Goal: Communication & Community: Answer question/provide support

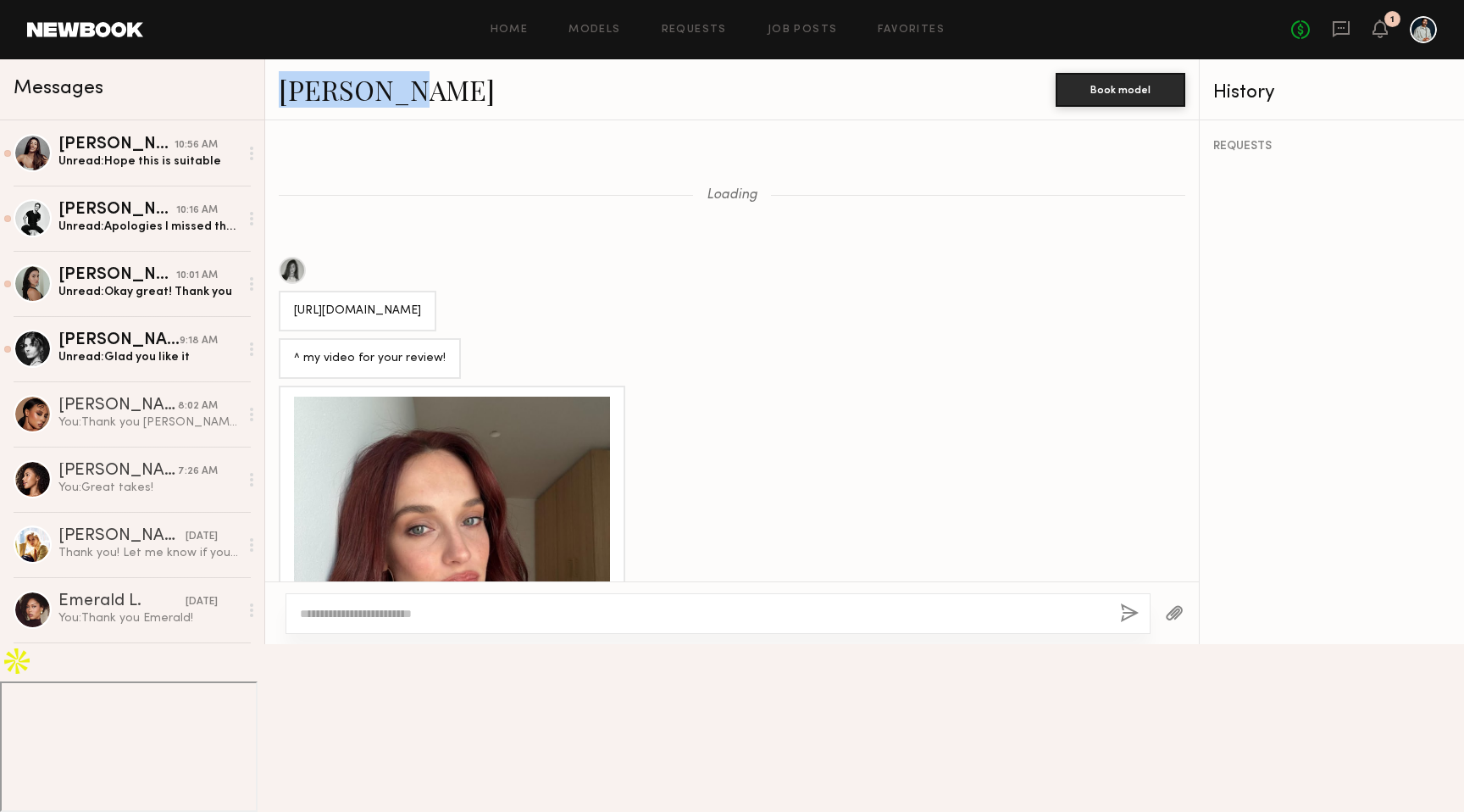
scroll to position [1137, 0]
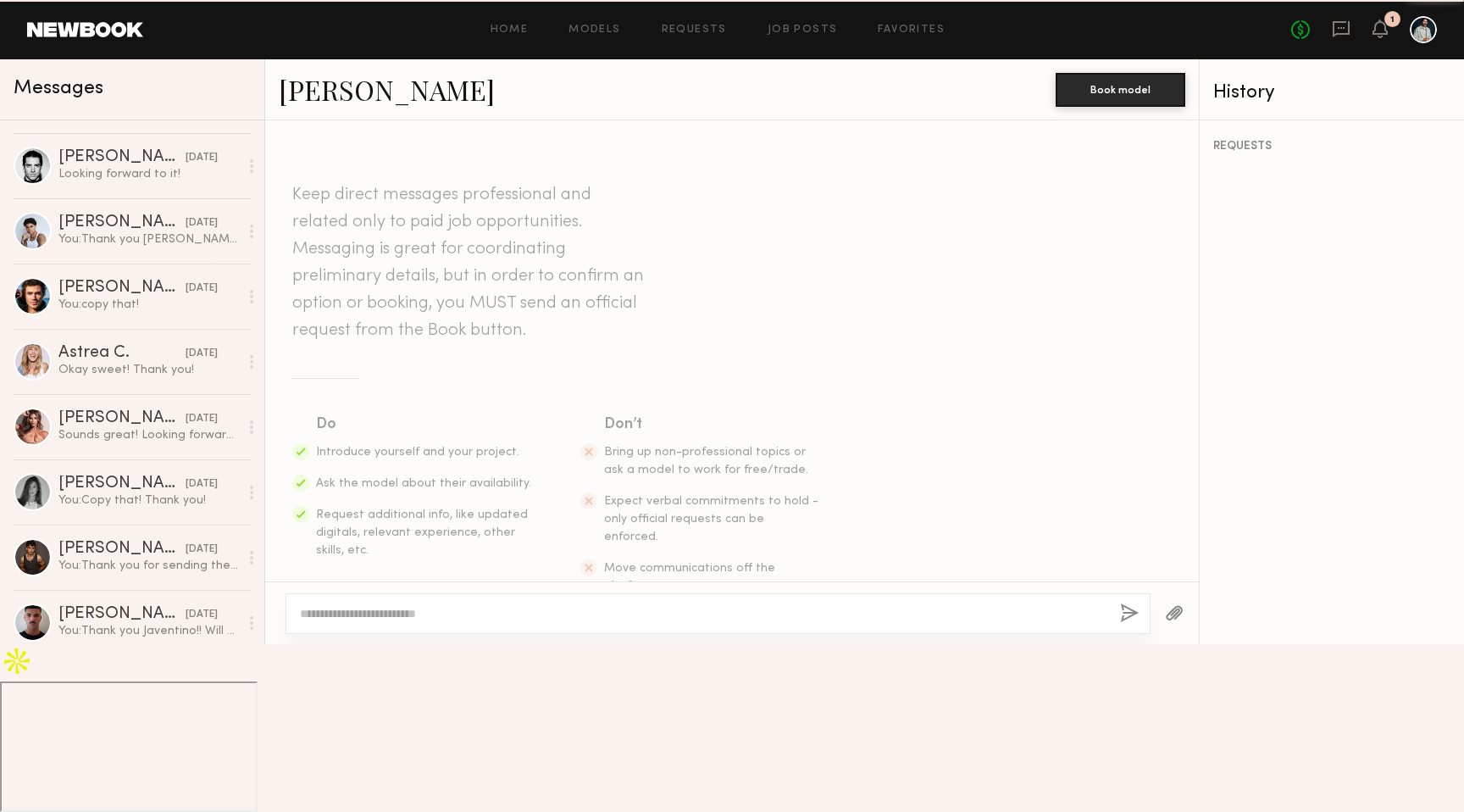
scroll to position [2248, 0]
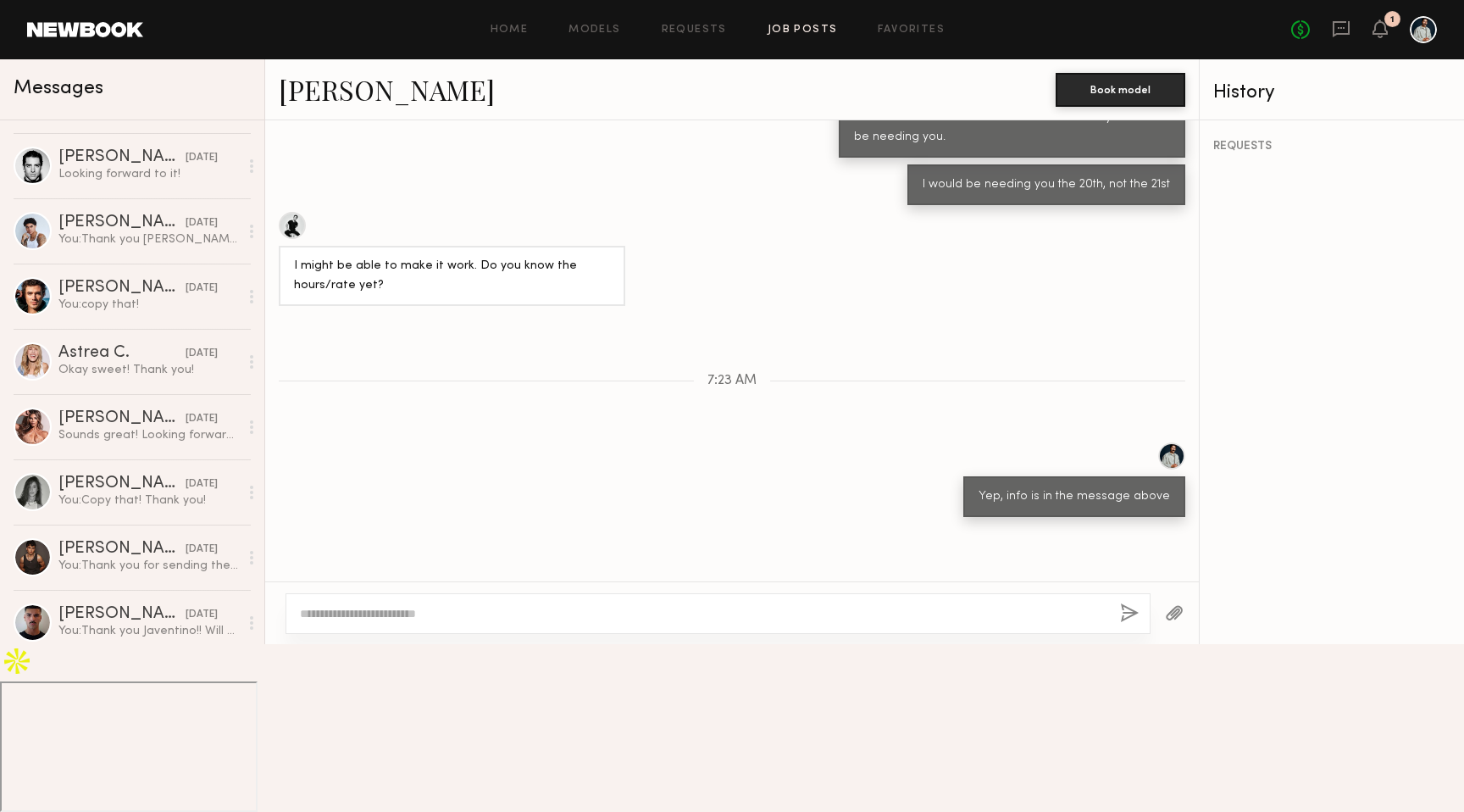
click at [774, 32] on link "Job Posts" at bounding box center [803, 30] width 71 height 11
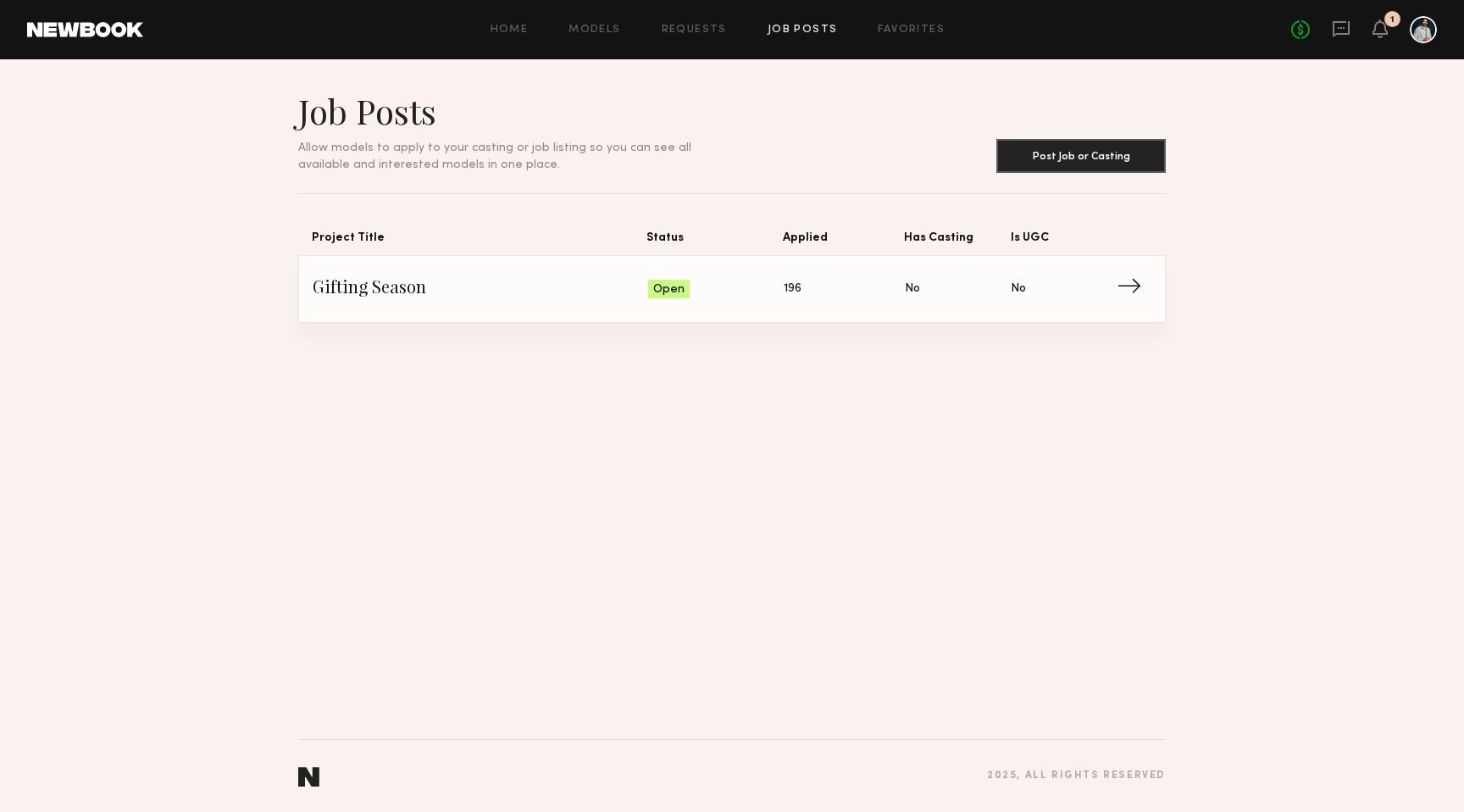
click at [670, 240] on span "Status" at bounding box center [714, 241] width 136 height 27
click at [409, 290] on span "Gifting Season" at bounding box center [480, 289] width 336 height 25
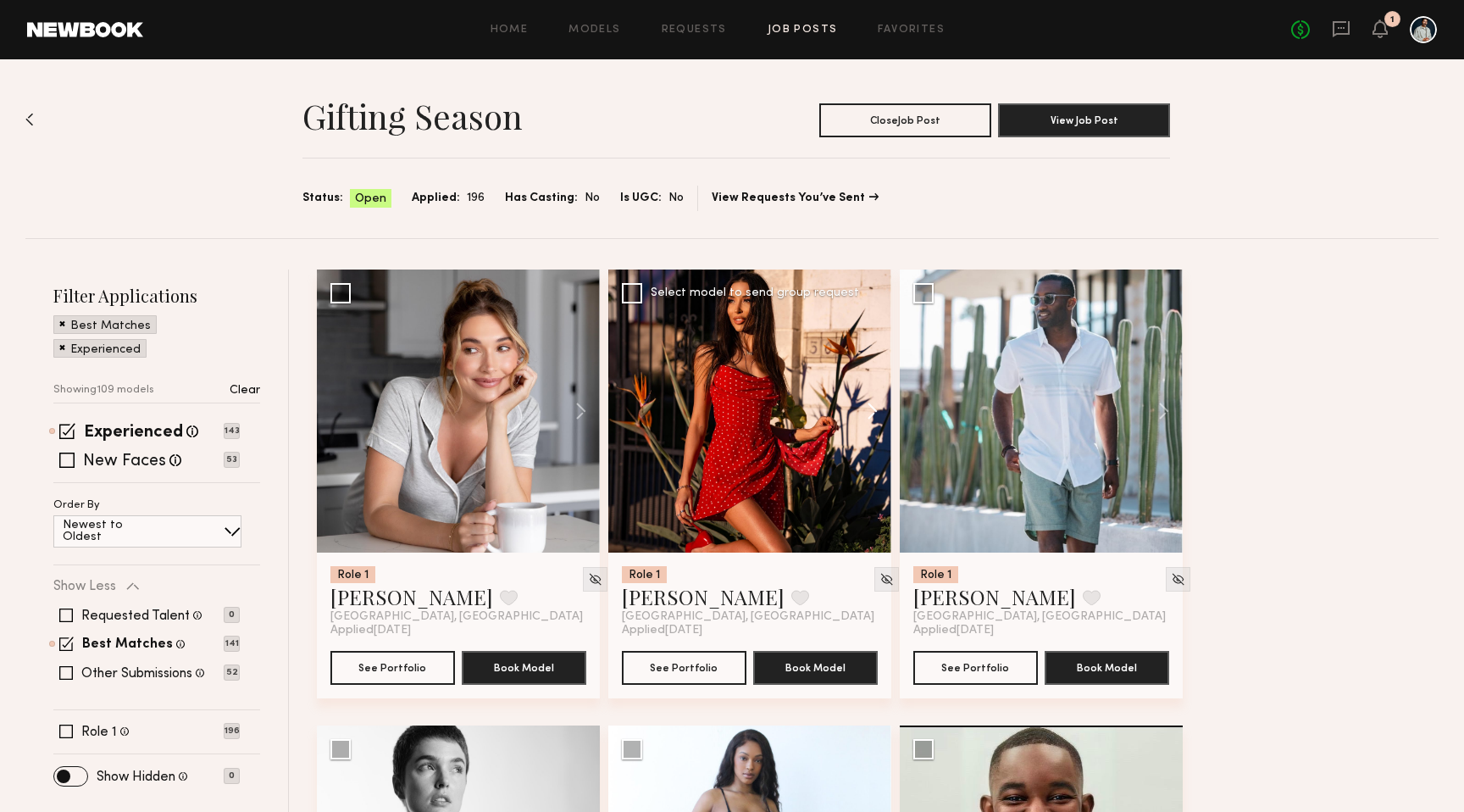
click at [868, 411] on button at bounding box center [865, 410] width 55 height 283
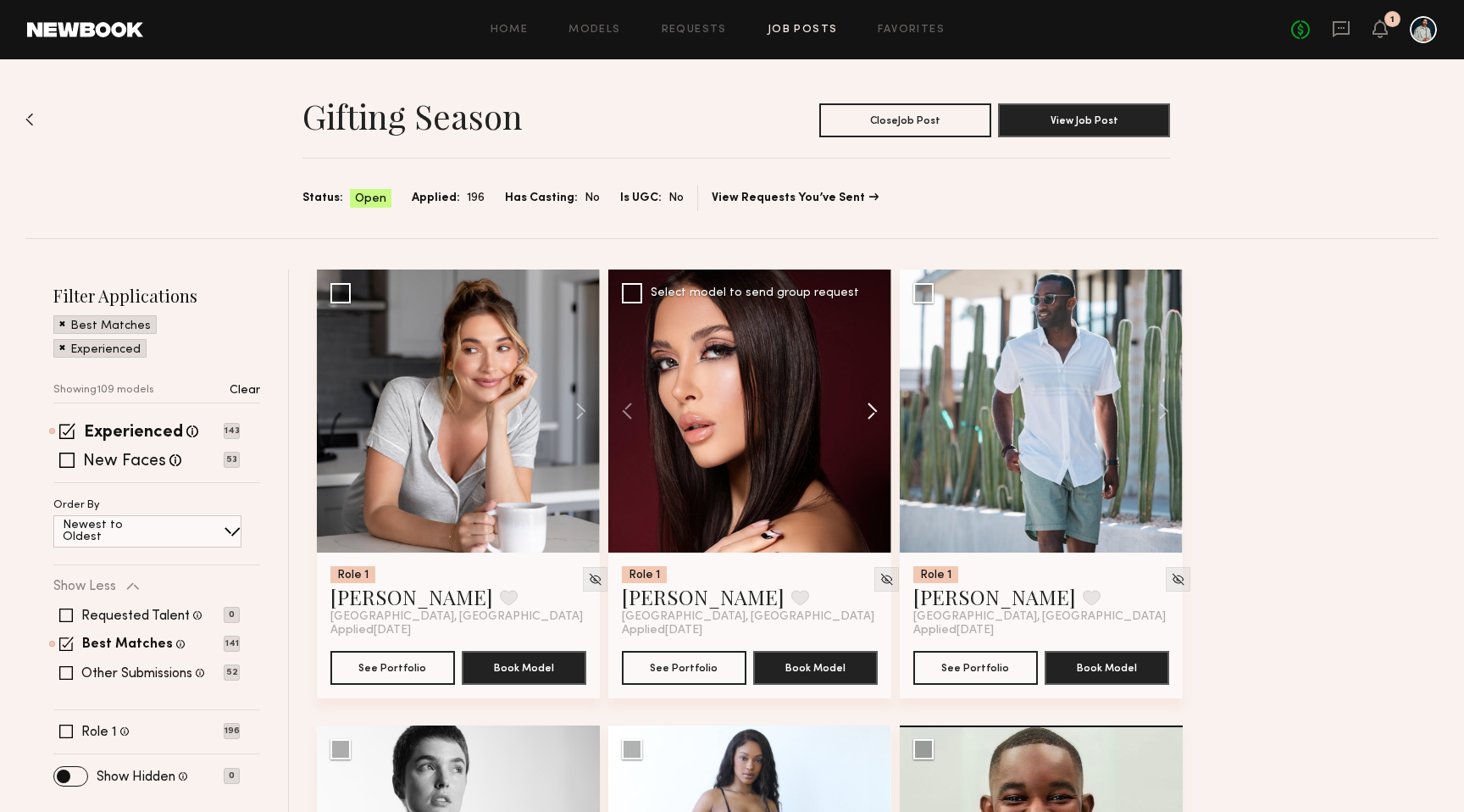
click at [868, 411] on button at bounding box center [865, 410] width 55 height 283
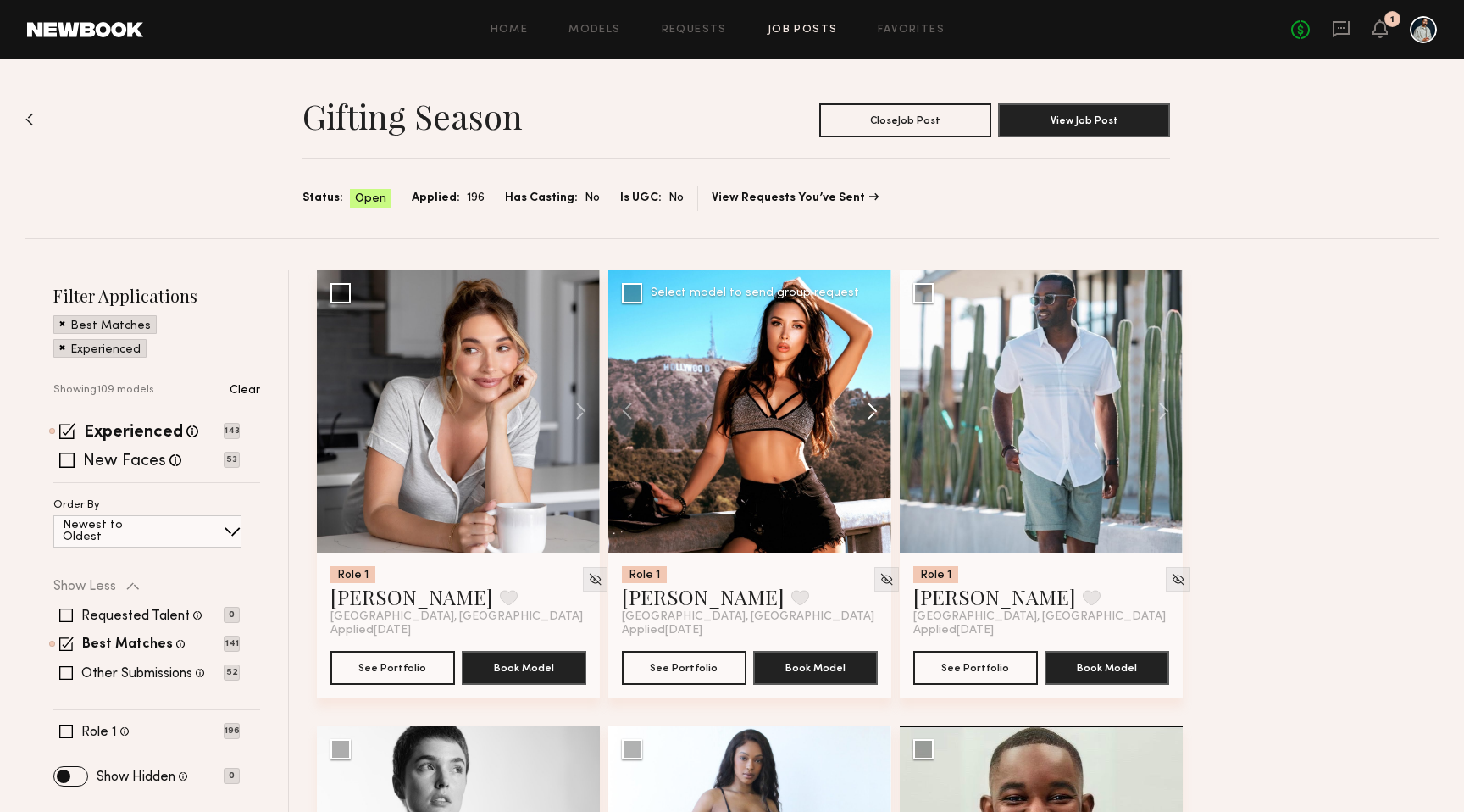
click at [868, 411] on button at bounding box center [865, 410] width 55 height 283
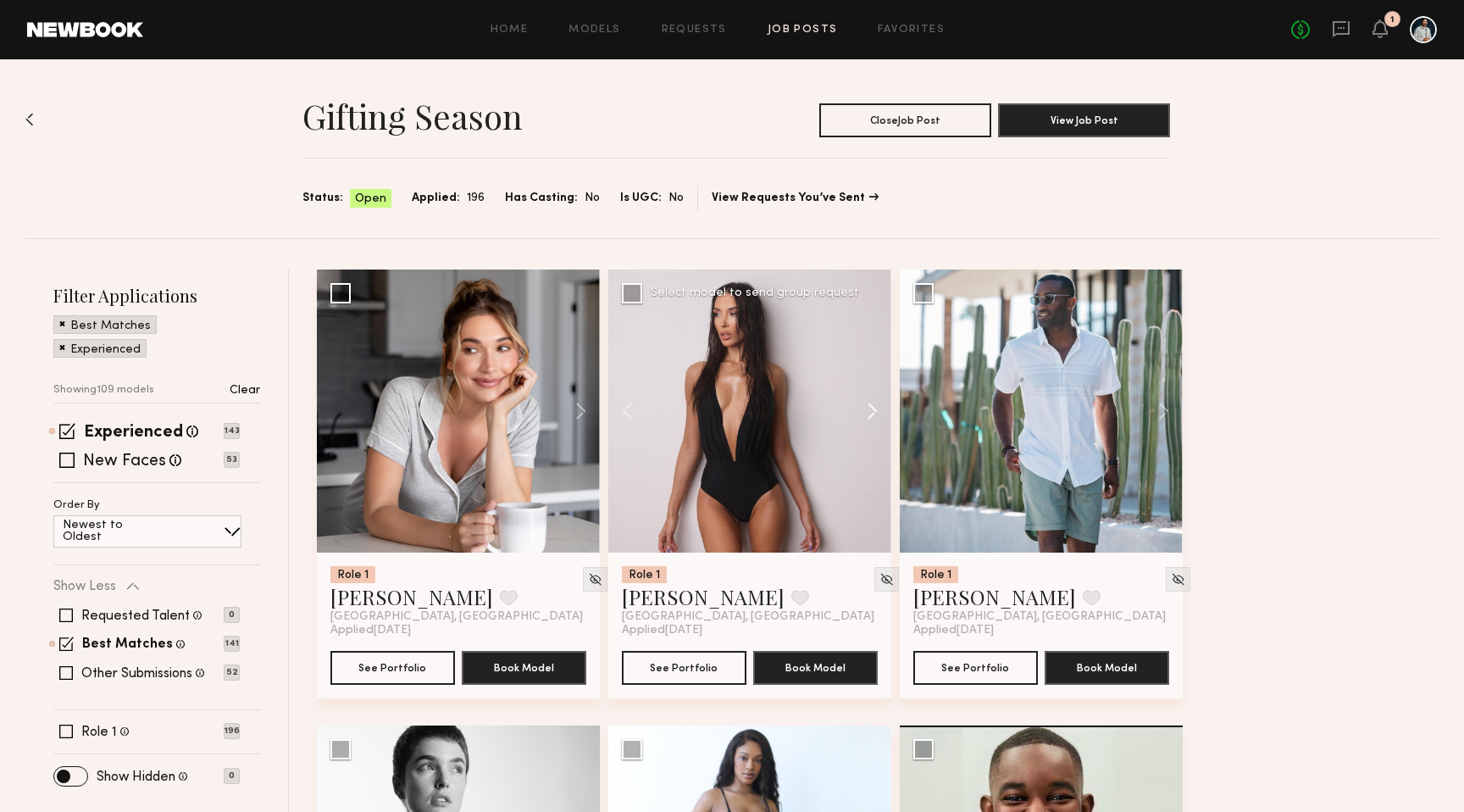
click at [868, 411] on button at bounding box center [865, 410] width 55 height 283
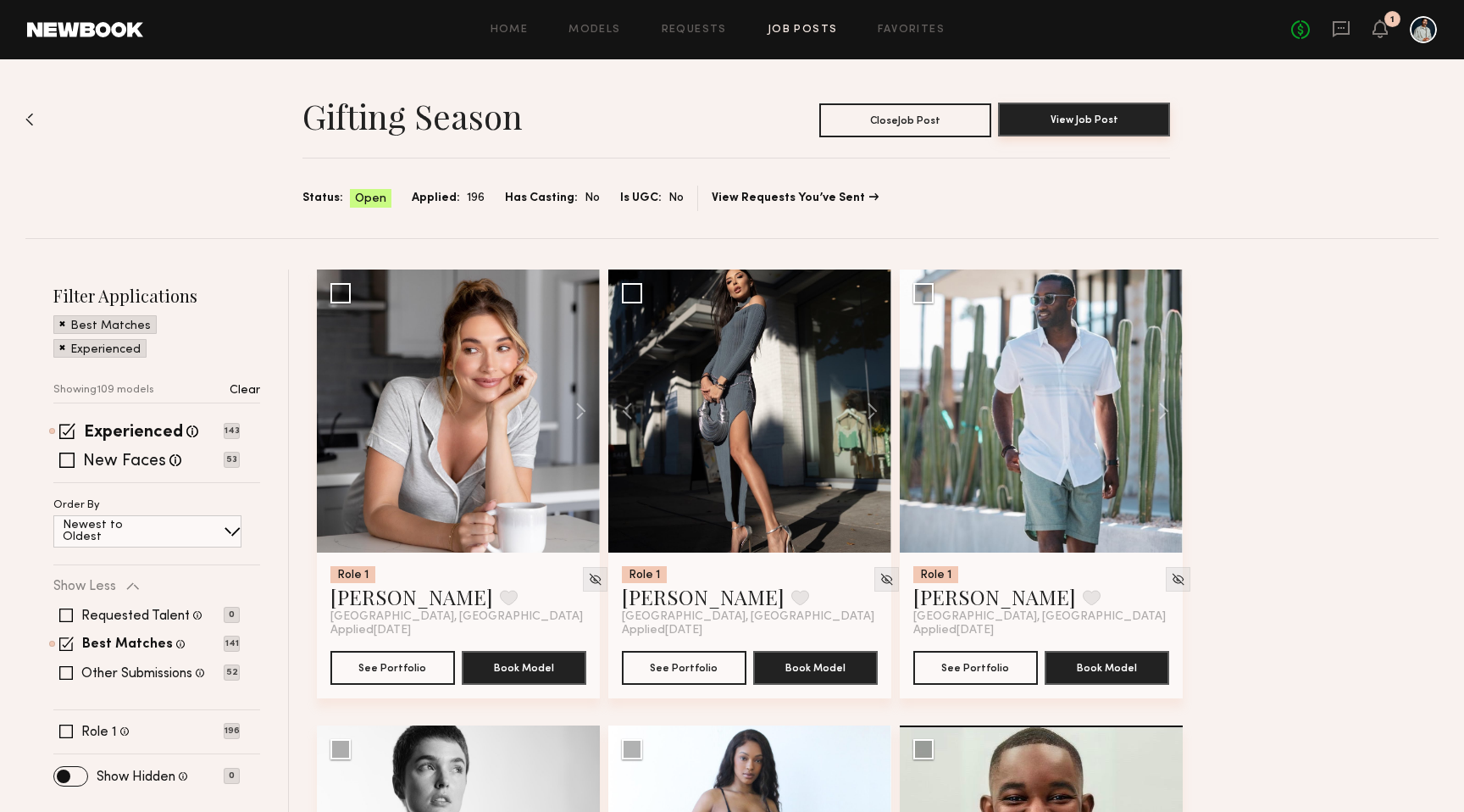
click at [1088, 132] on button "View Job Post" at bounding box center [1084, 119] width 172 height 34
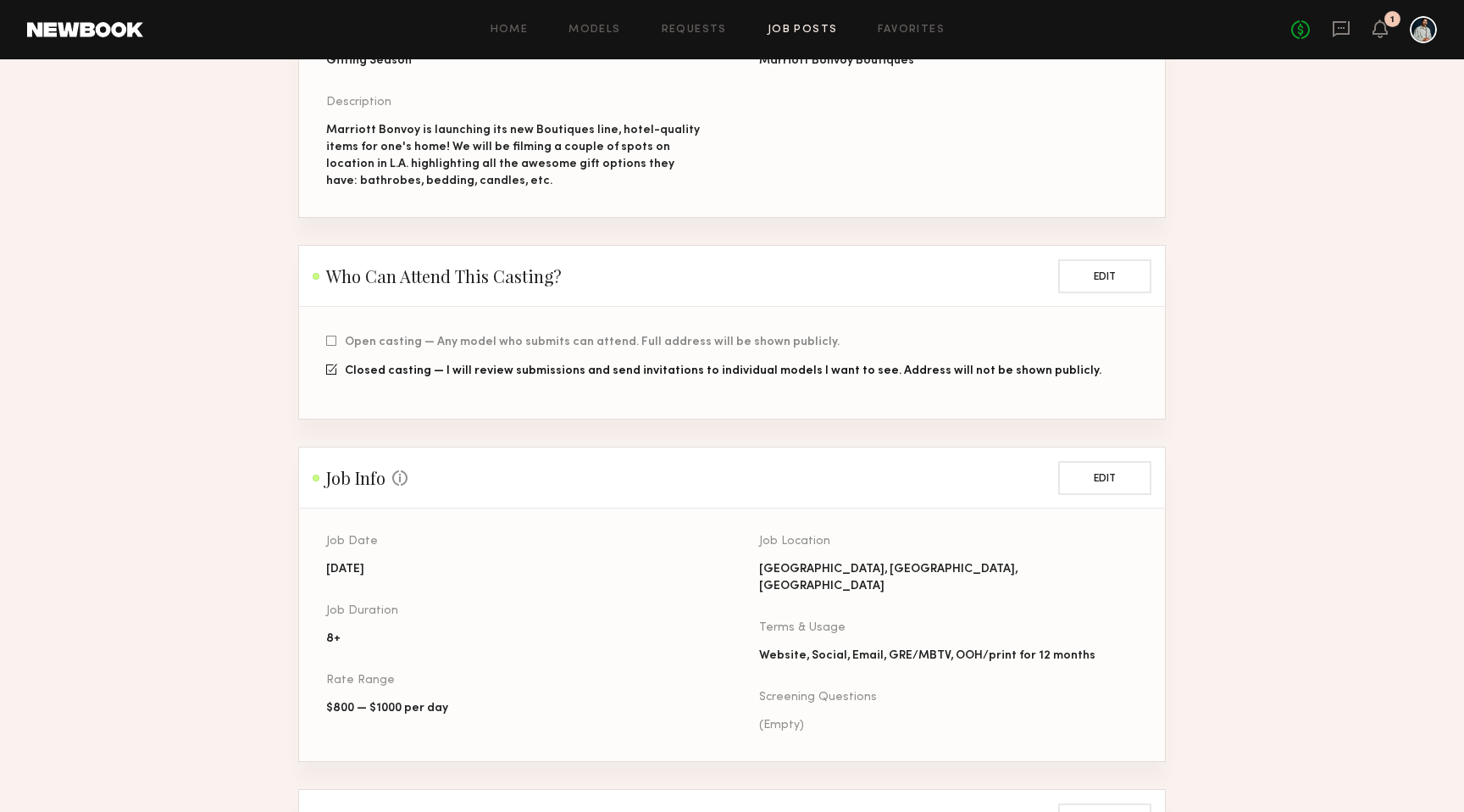
scroll to position [247, 0]
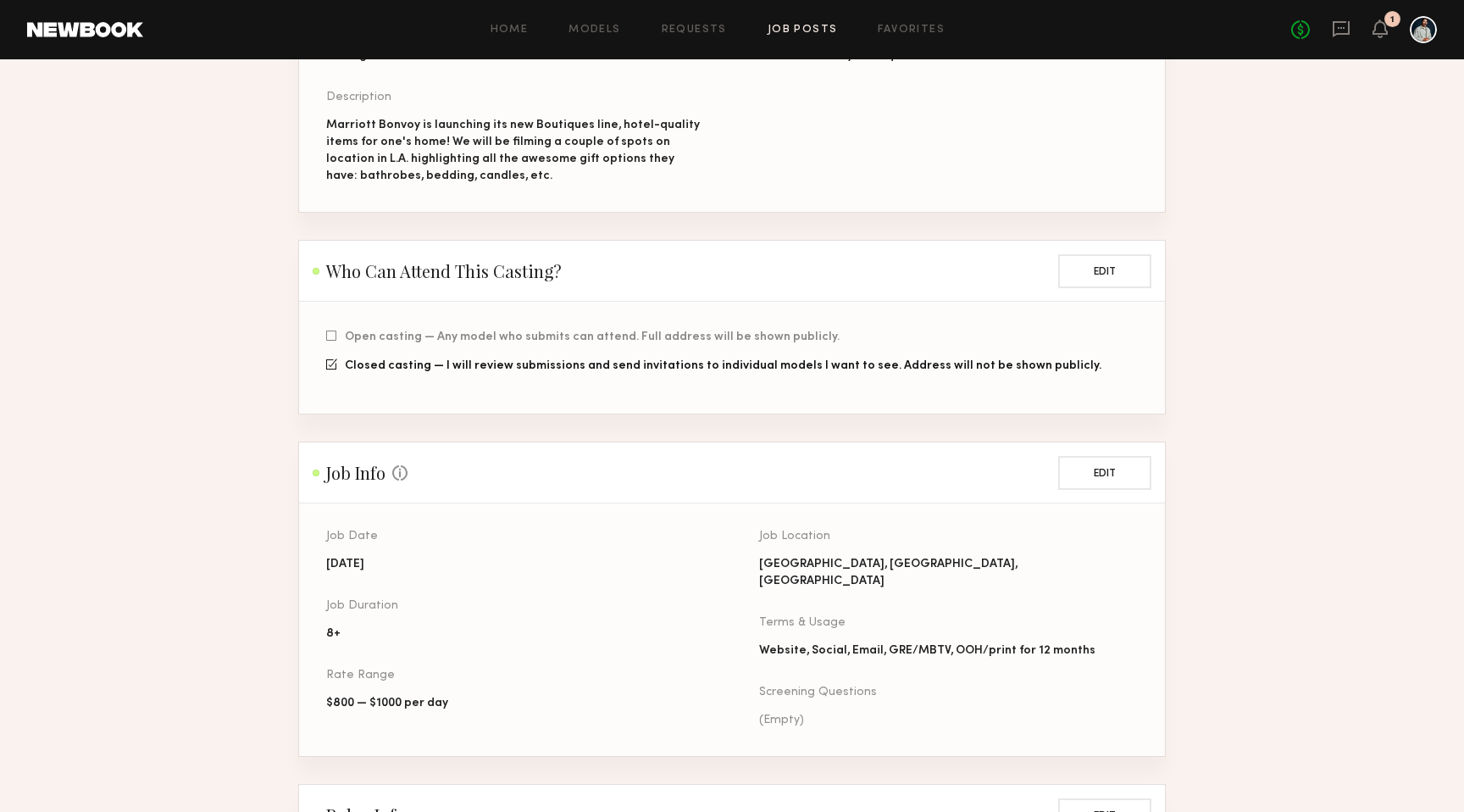
click at [894, 643] on div "Website, Social, Email, GRE/MBTV, OOH/print for 12 months" at bounding box center [948, 651] width 378 height 17
copy div "Website, Social, Email, GRE/MBTV, OOH/print for 12 months"
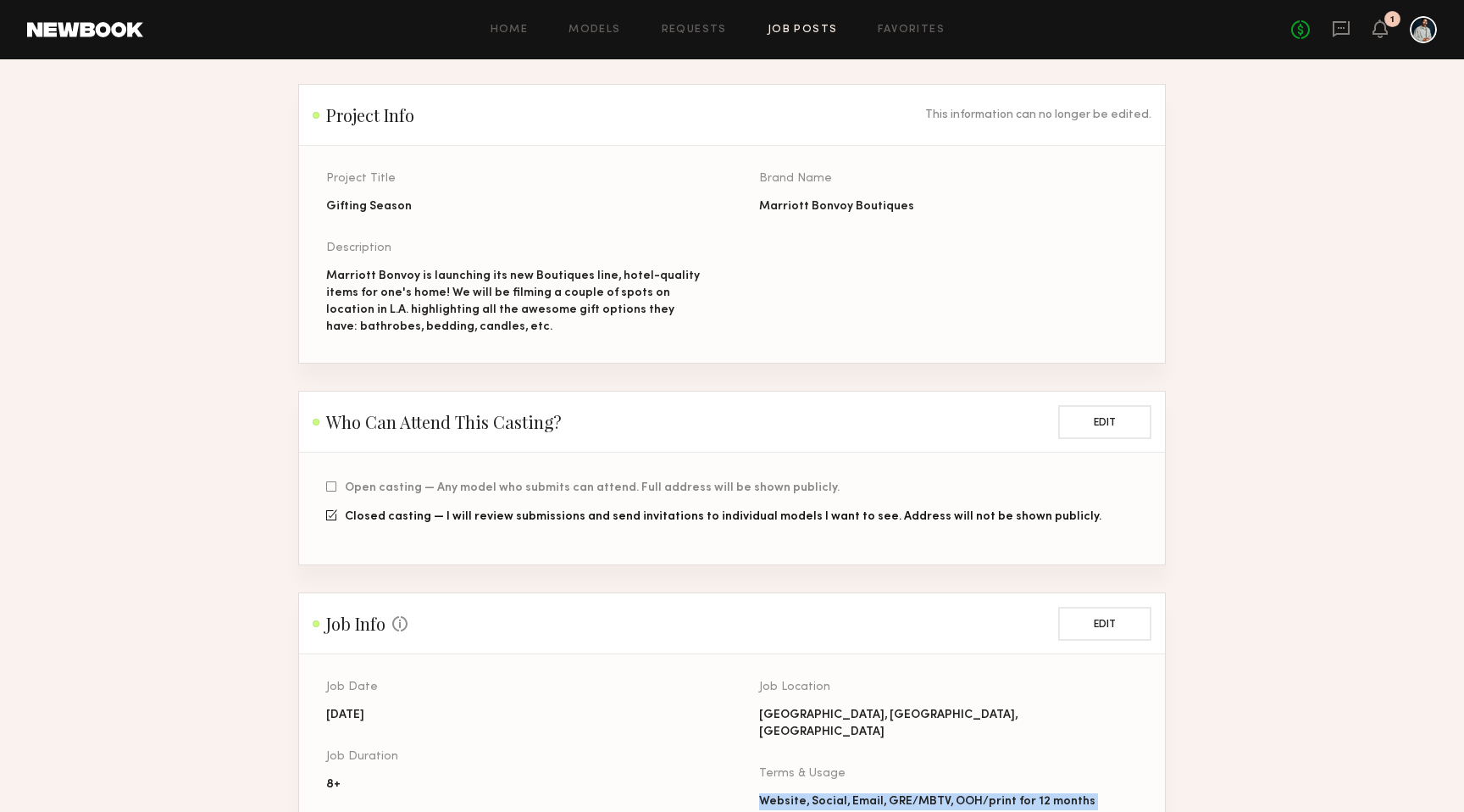
scroll to position [0, 0]
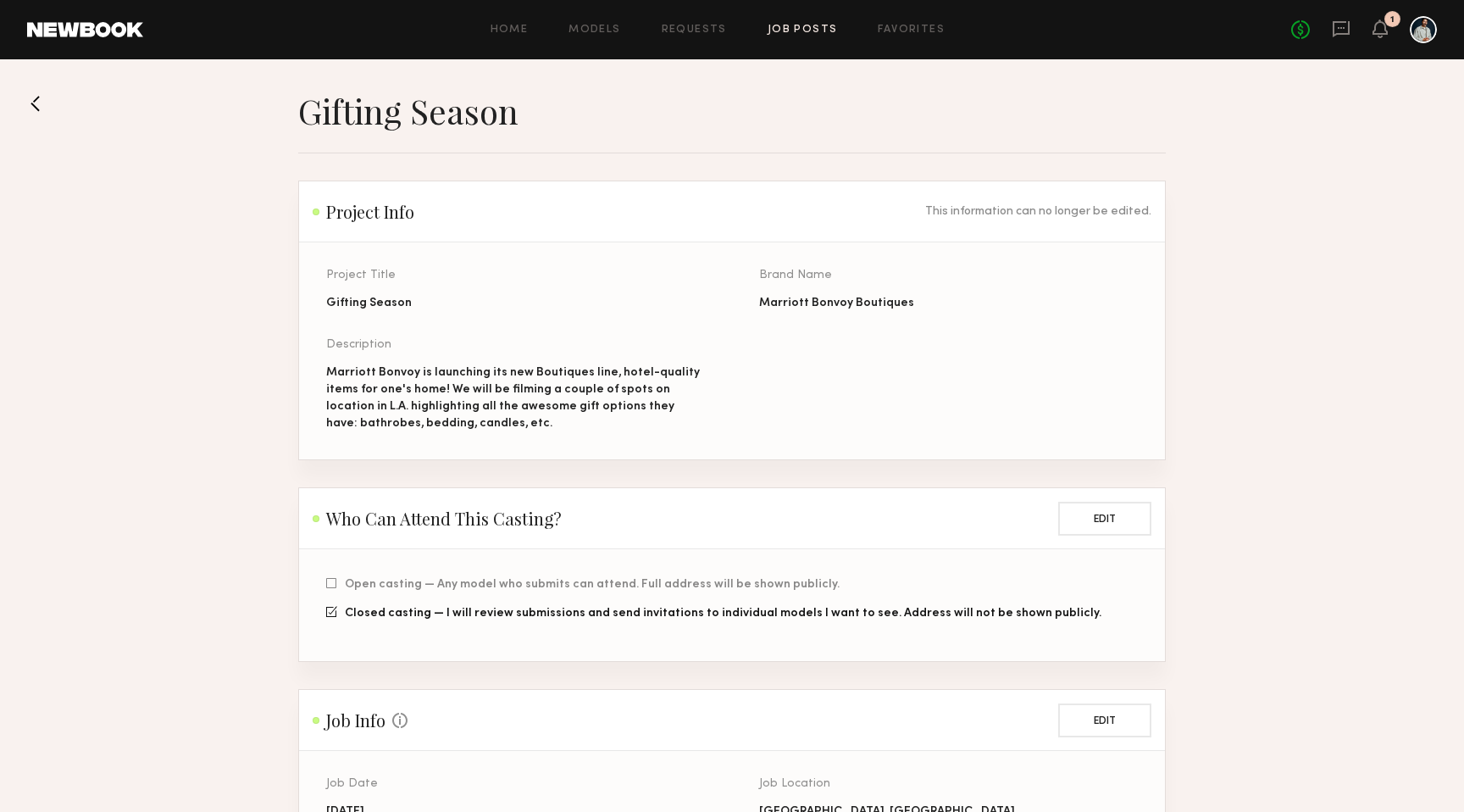
click at [1321, 27] on div "No fees up to $5,000 1" at bounding box center [1363, 29] width 146 height 27
click at [1331, 27] on icon at bounding box center [1341, 29] width 19 height 19
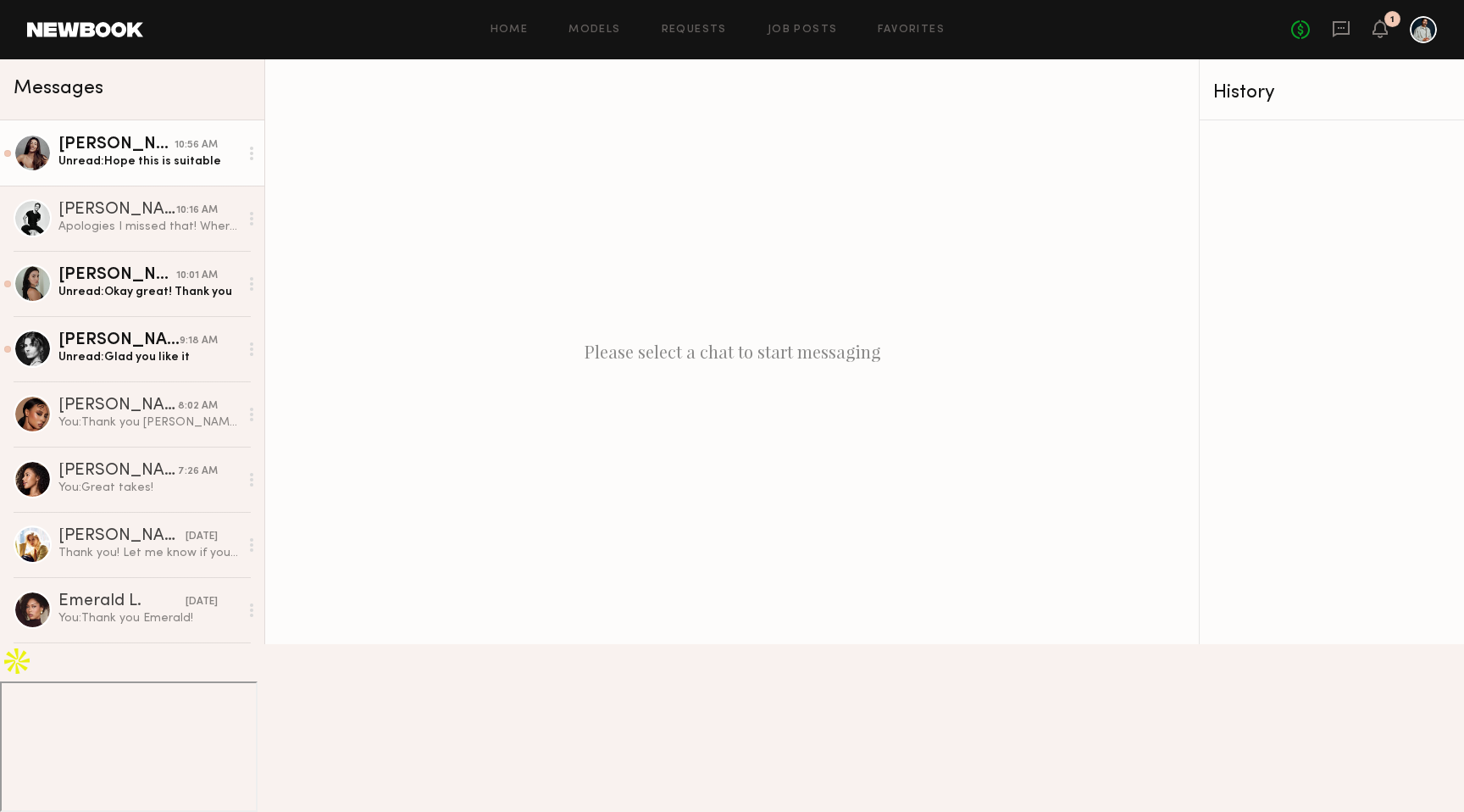
click at [151, 169] on link "[PERSON_NAME] 10:56 AM Unread: Hope this is suitable" at bounding box center [132, 152] width 264 height 65
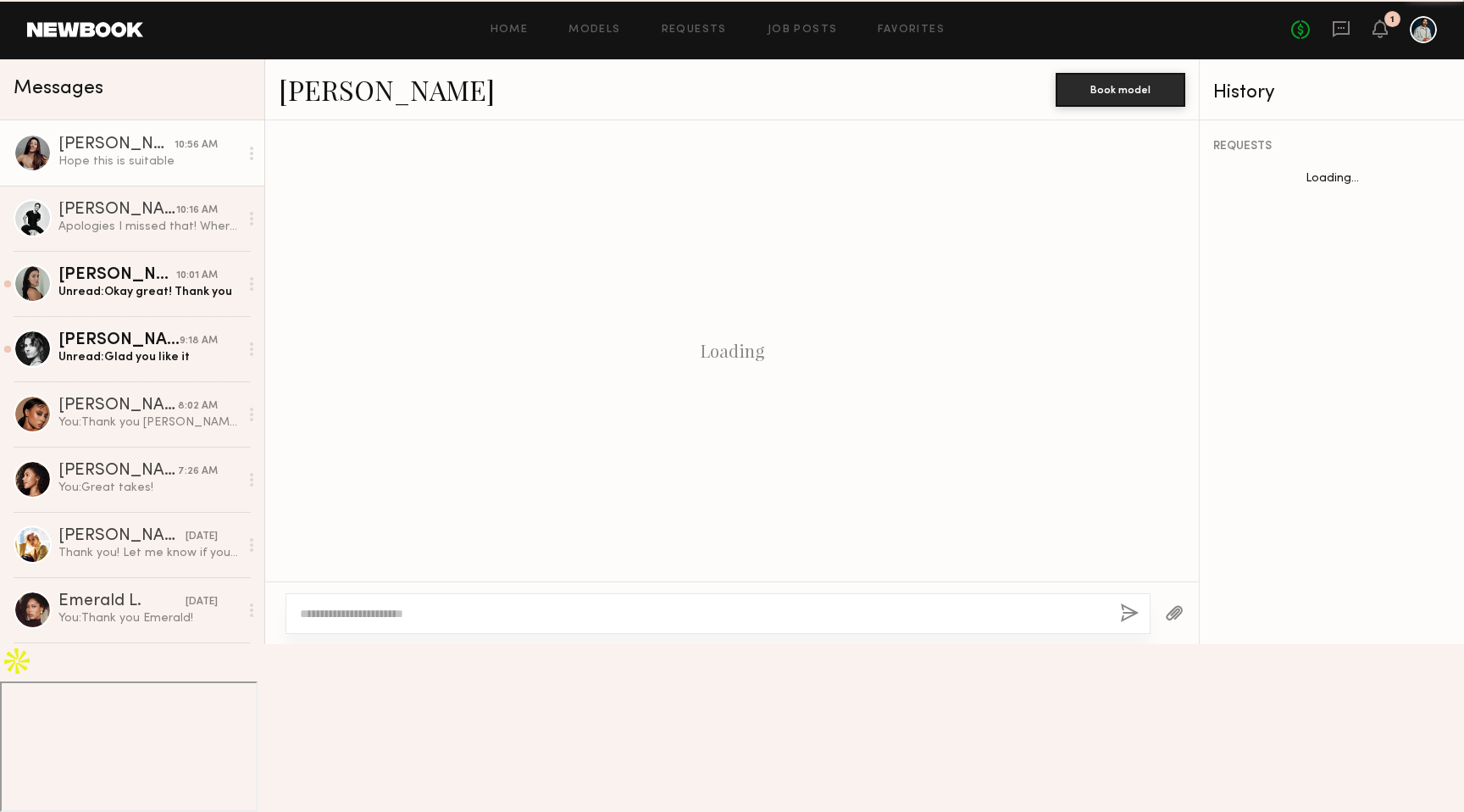
scroll to position [2387, 0]
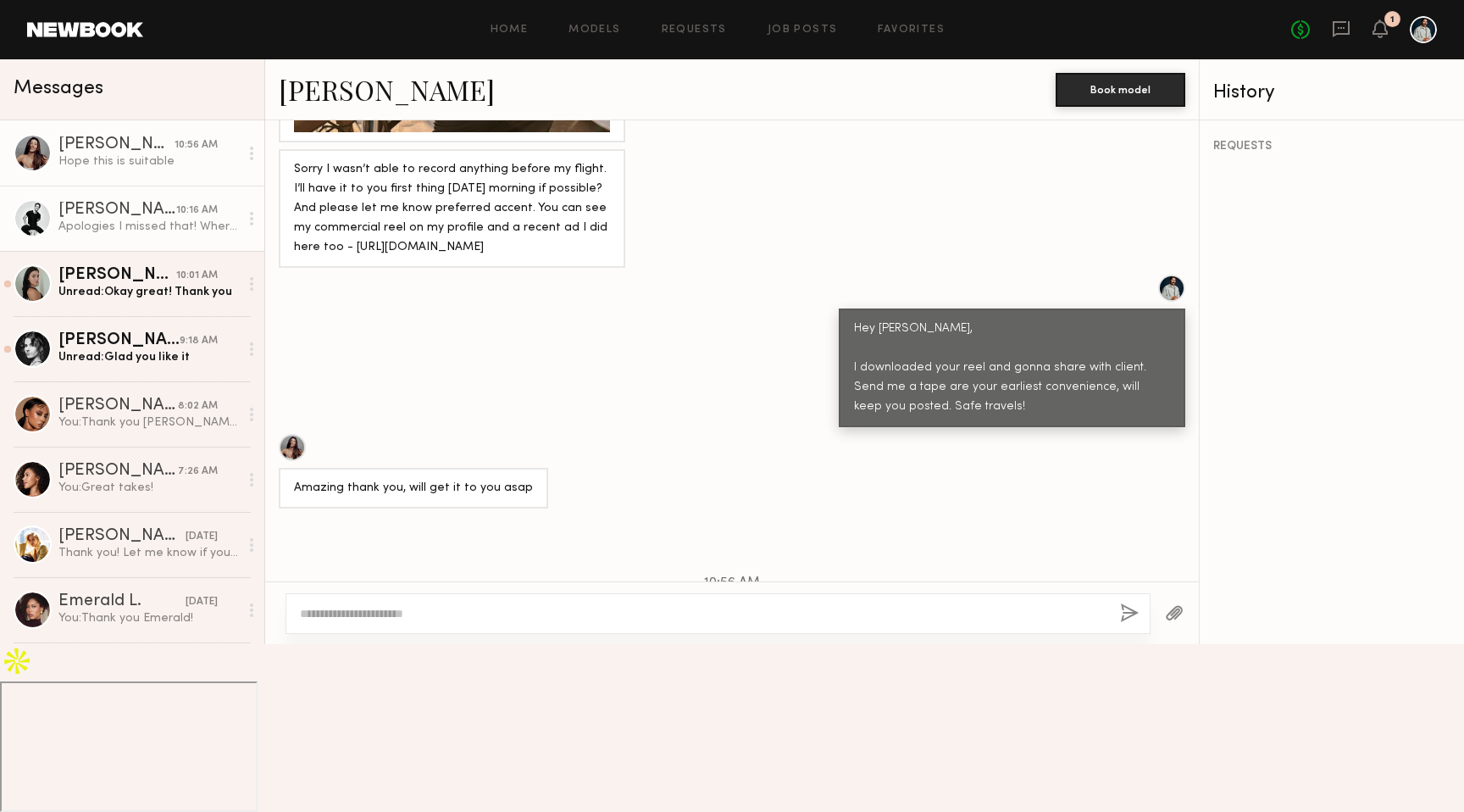
click at [140, 203] on div "[PERSON_NAME]" at bounding box center [117, 210] width 118 height 17
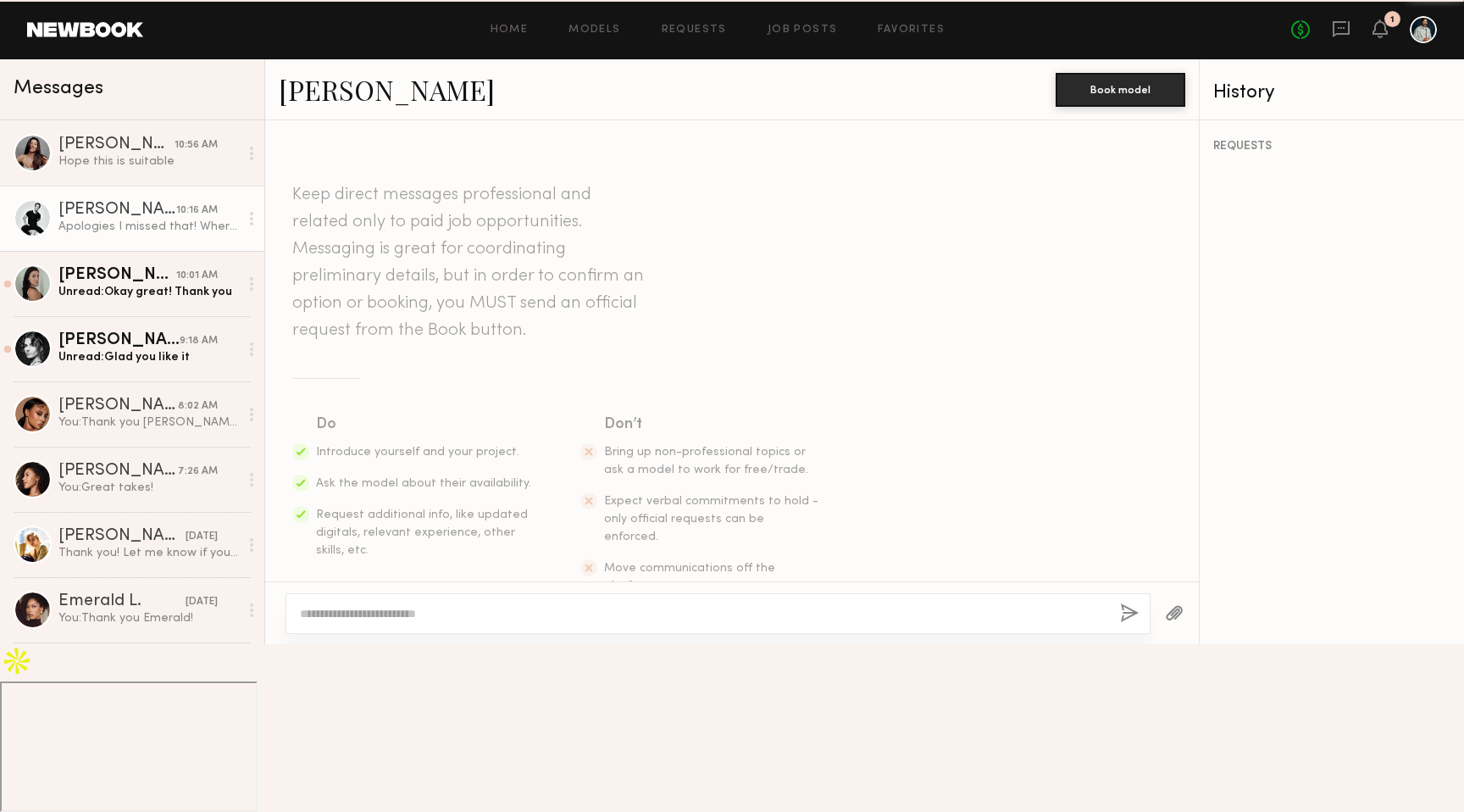
scroll to position [2119, 0]
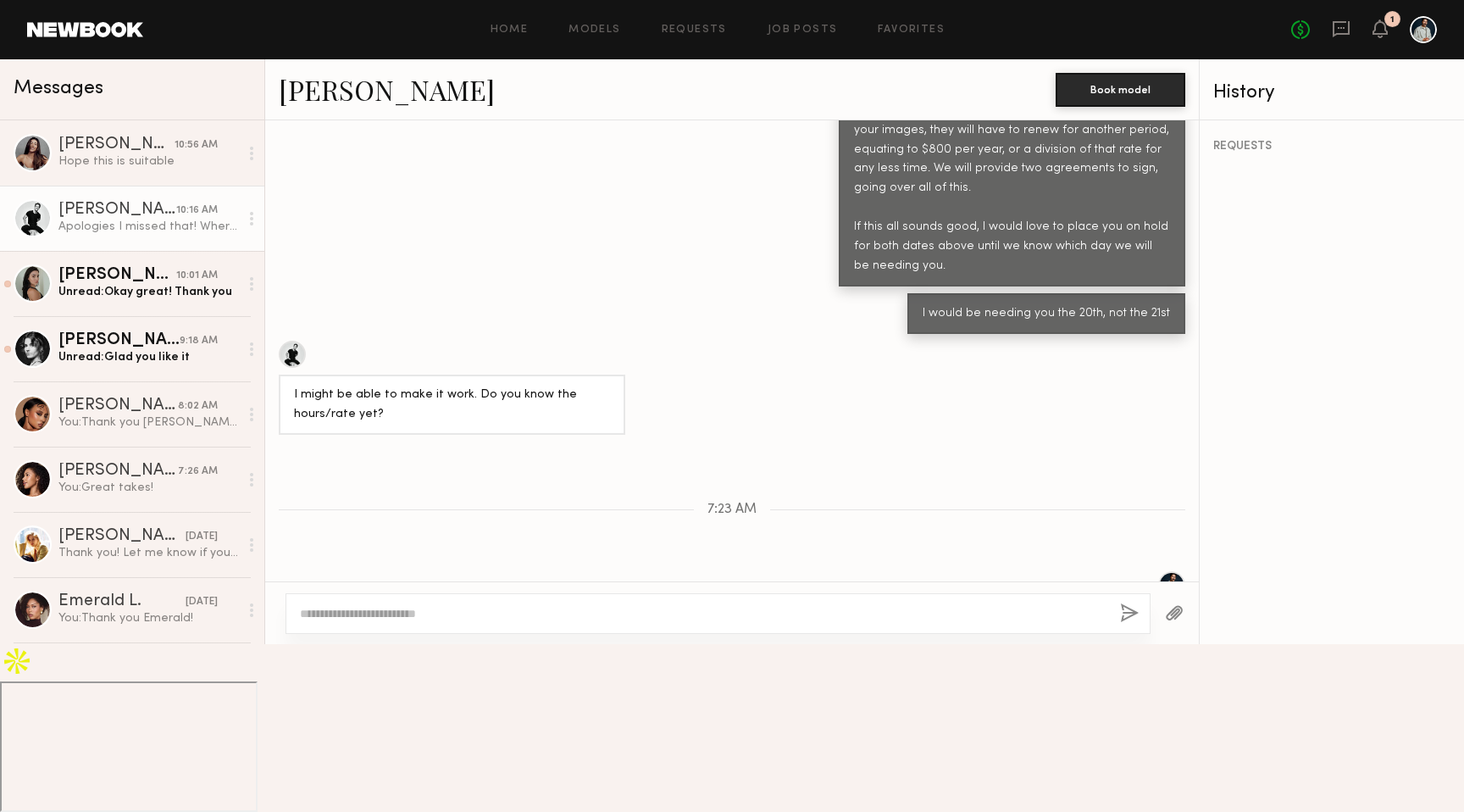
click at [364, 622] on textarea at bounding box center [703, 613] width 806 height 17
type textarea "**********"
click at [1127, 625] on button "button" at bounding box center [1129, 613] width 19 height 22
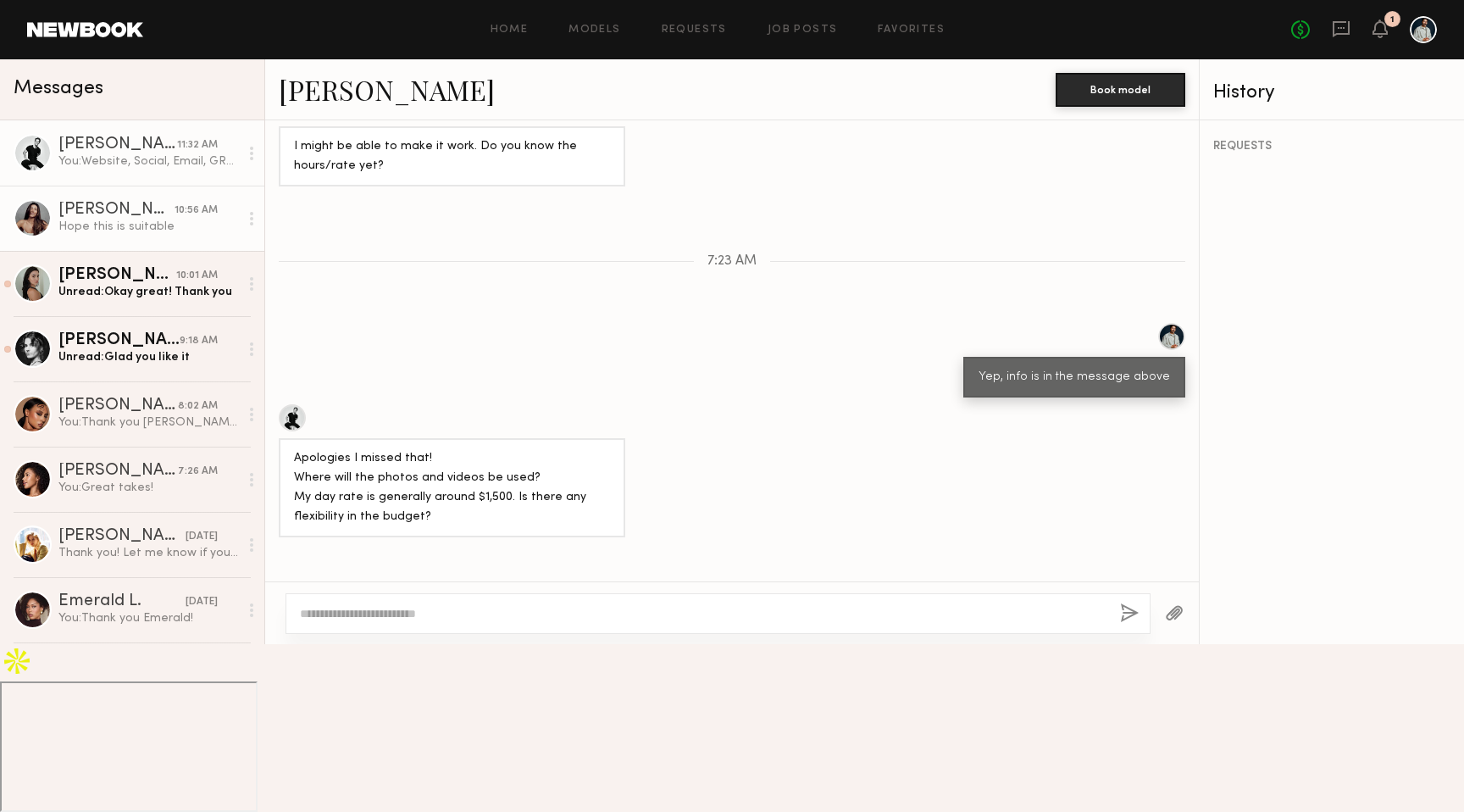
click at [166, 242] on link "[PERSON_NAME] 10:56 AM Hope this is suitable" at bounding box center [132, 217] width 264 height 65
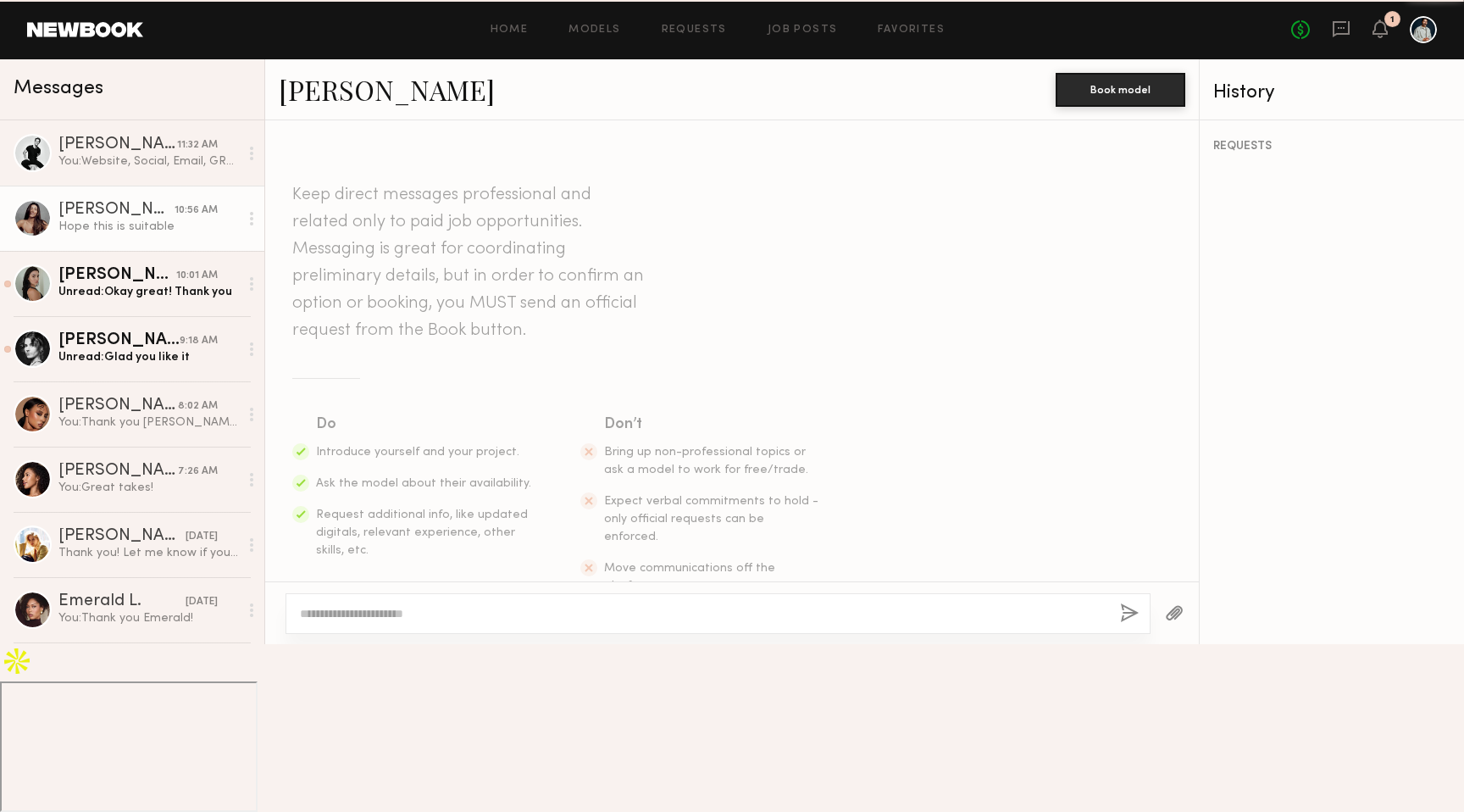
scroll to position [2387, 0]
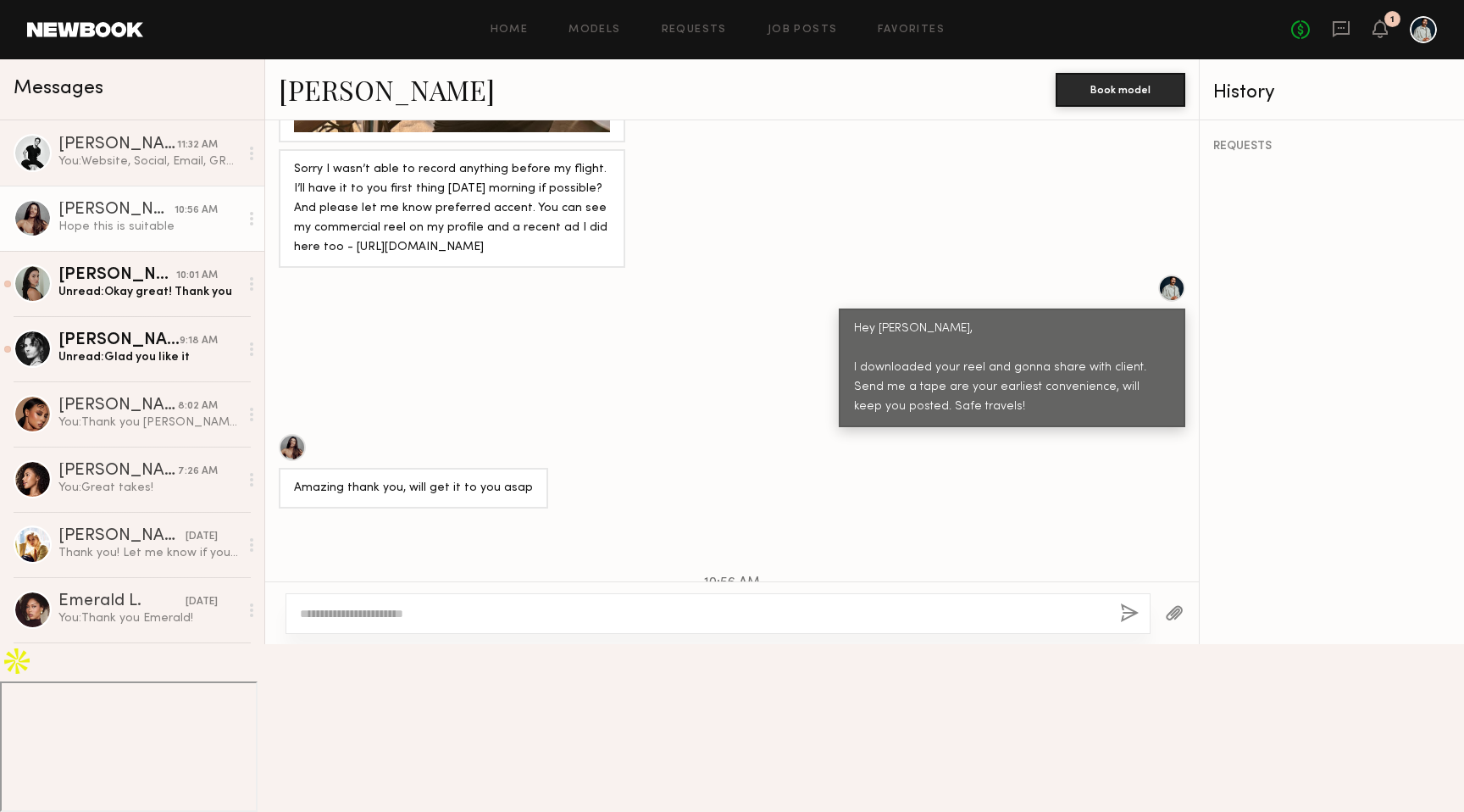
click at [357, 672] on div "[URL][DOMAIN_NAME]" at bounding box center [357, 665] width 127 height 20
copy div "[URL][DOMAIN_NAME]"
click at [154, 349] on div "Unread: Glad you like it" at bounding box center [149, 357] width 181 height 16
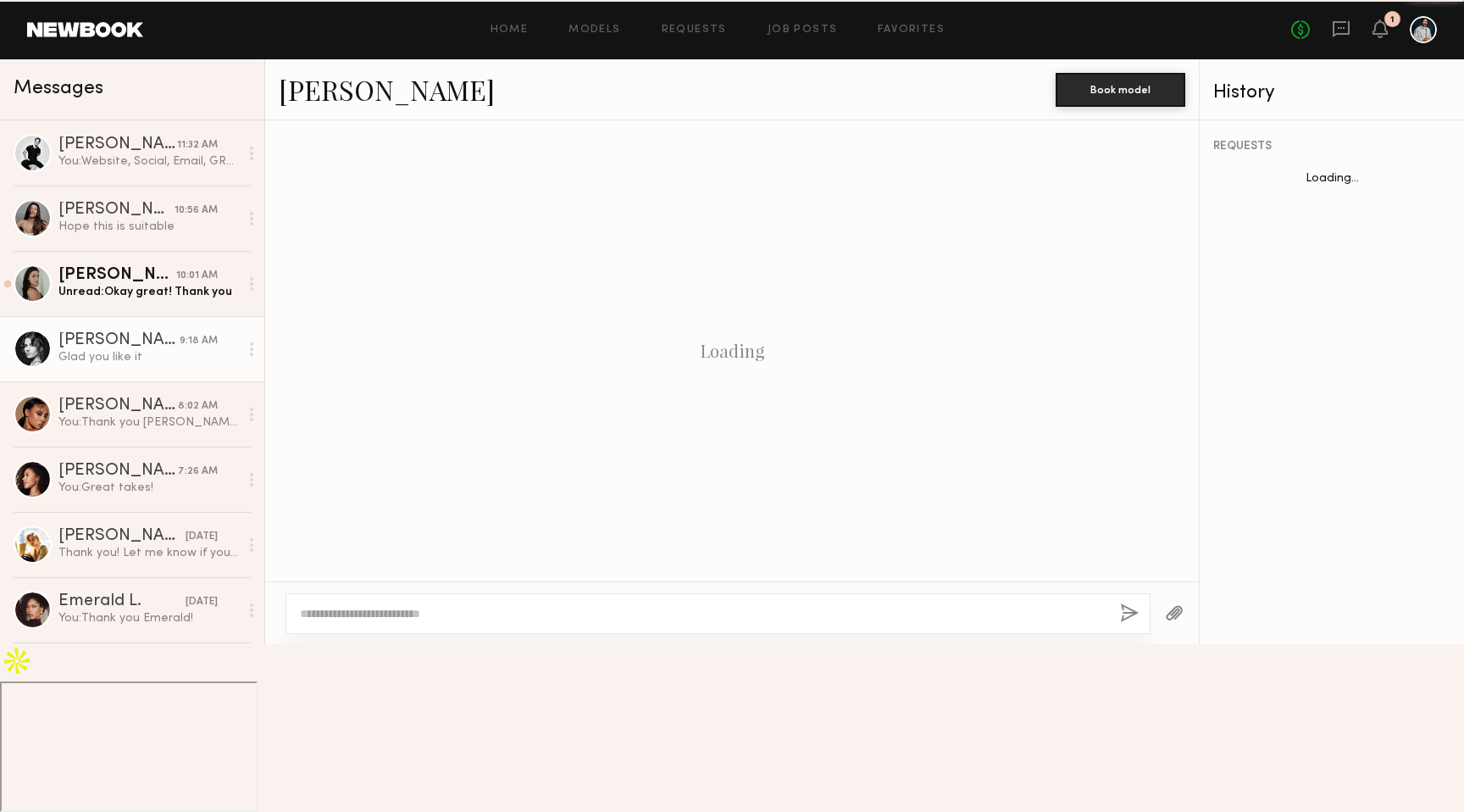
scroll to position [1543, 0]
